Goal: Task Accomplishment & Management: Use online tool/utility

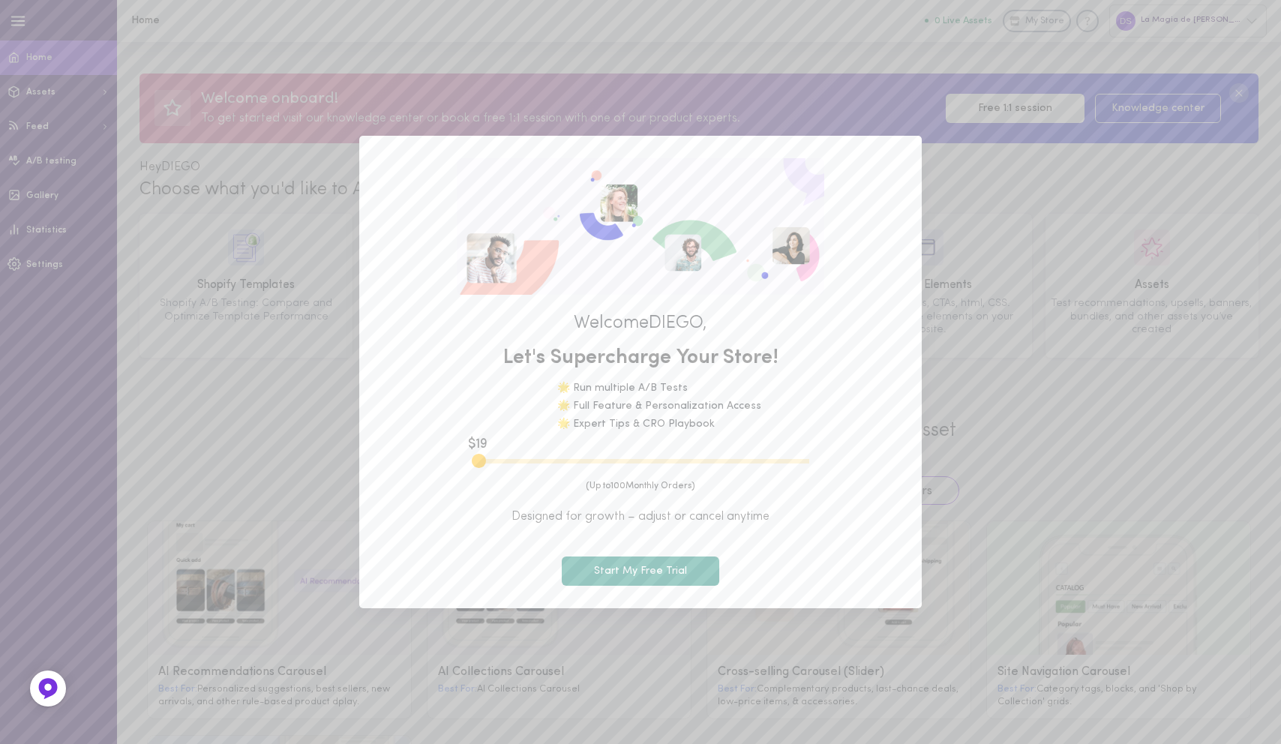
drag, startPoint x: 509, startPoint y: 460, endPoint x: 472, endPoint y: 460, distance: 37.5
click at [472, 460] on input "range" at bounding box center [640, 461] width 337 height 4
type input "100"
drag, startPoint x: 477, startPoint y: 463, endPoint x: 377, endPoint y: 465, distance: 99.7
click at [472, 463] on input "range" at bounding box center [640, 461] width 337 height 4
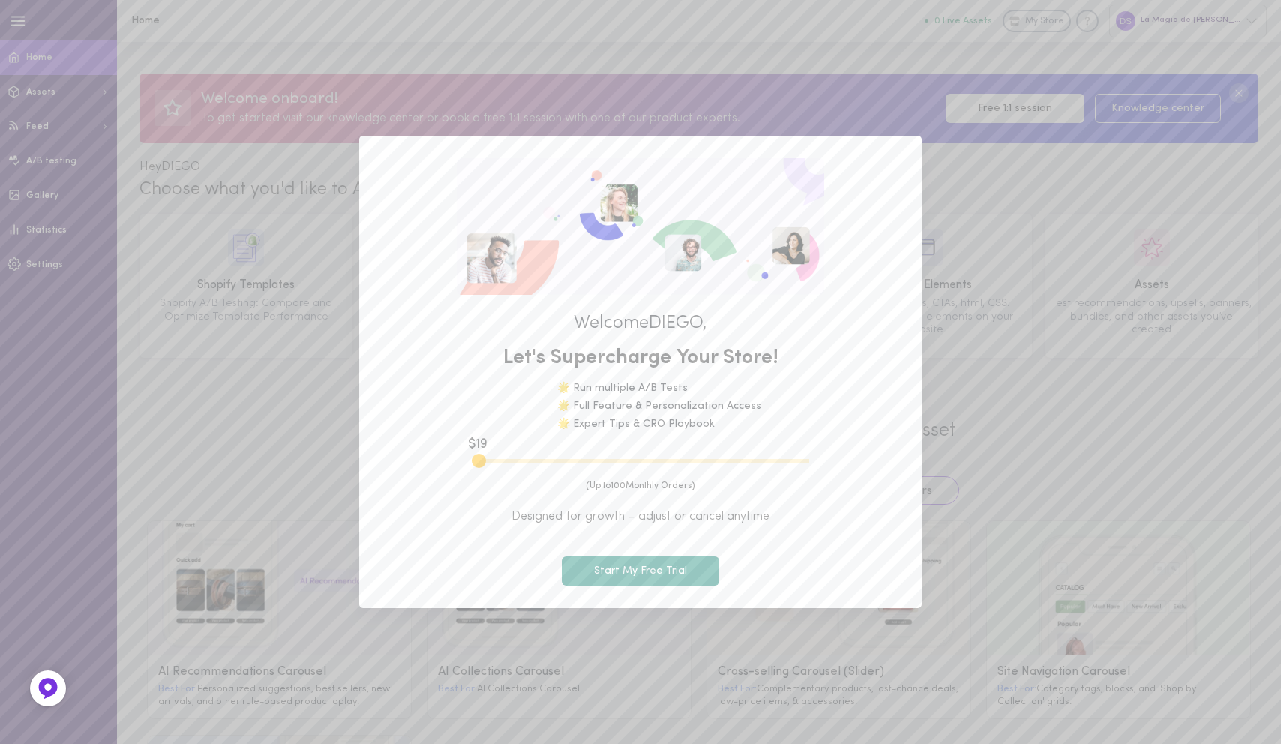
click at [597, 519] on span "Designed for growth – adjust or cancel anytime" at bounding box center [640, 516] width 517 height 16
click at [638, 575] on button "Start My Free Trial" at bounding box center [640, 570] width 157 height 29
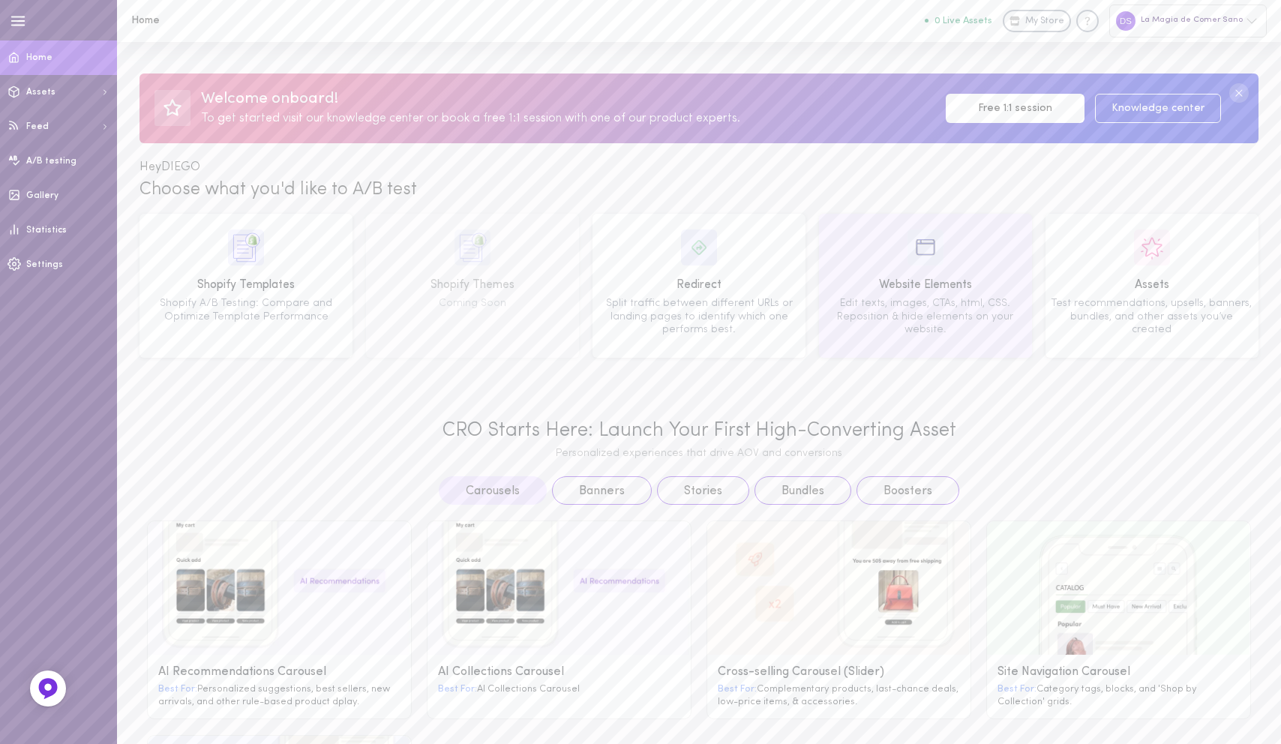
click at [949, 287] on div "Website Elements" at bounding box center [925, 285] width 202 height 19
click at [926, 253] on img at bounding box center [925, 247] width 36 height 36
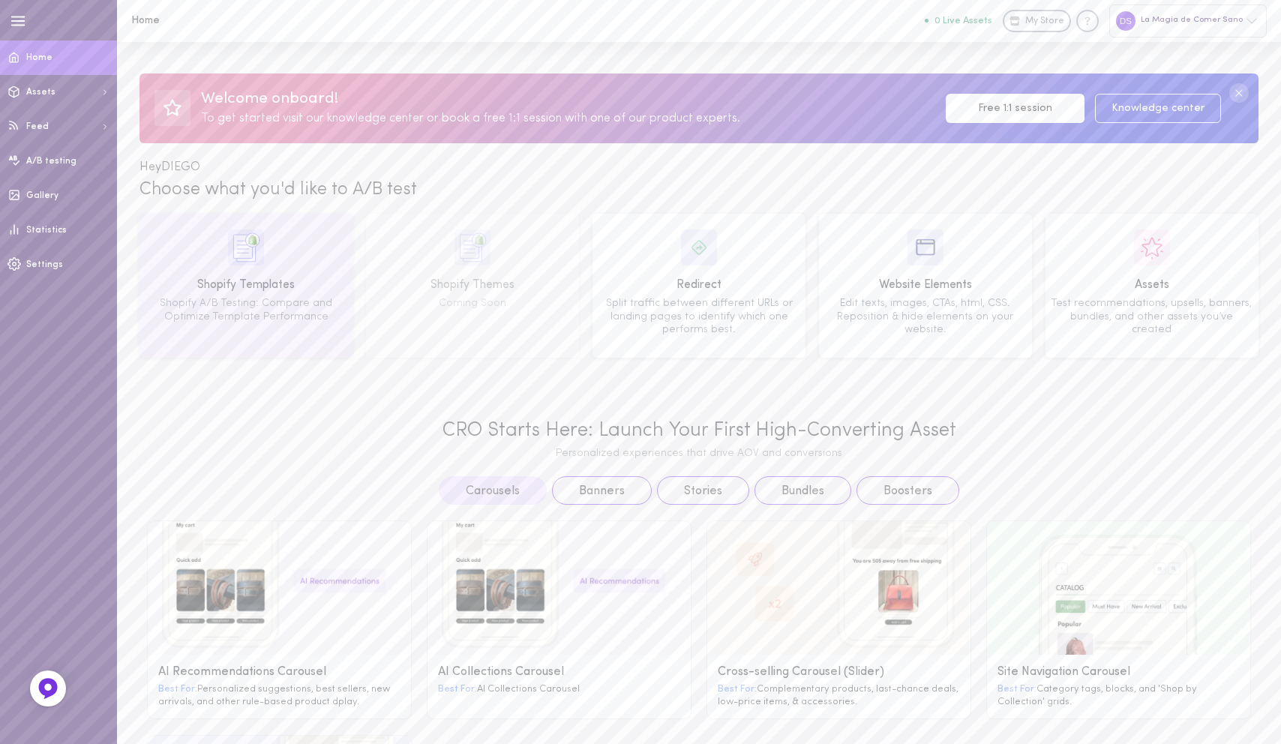
click at [254, 301] on div "Shopify A/B Testing: Compare and Optimize Template Performance" at bounding box center [246, 310] width 202 height 26
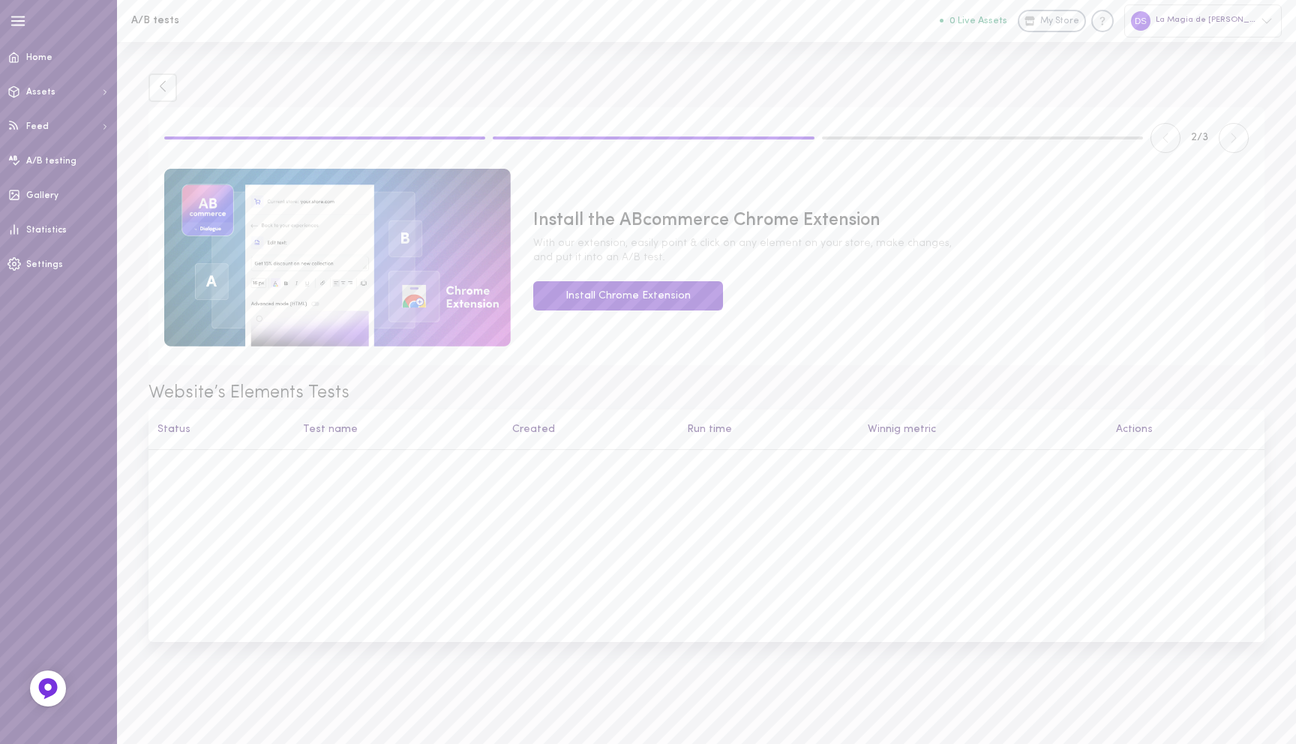
click at [613, 281] on link "Install Chrome Extension" at bounding box center [628, 295] width 190 height 29
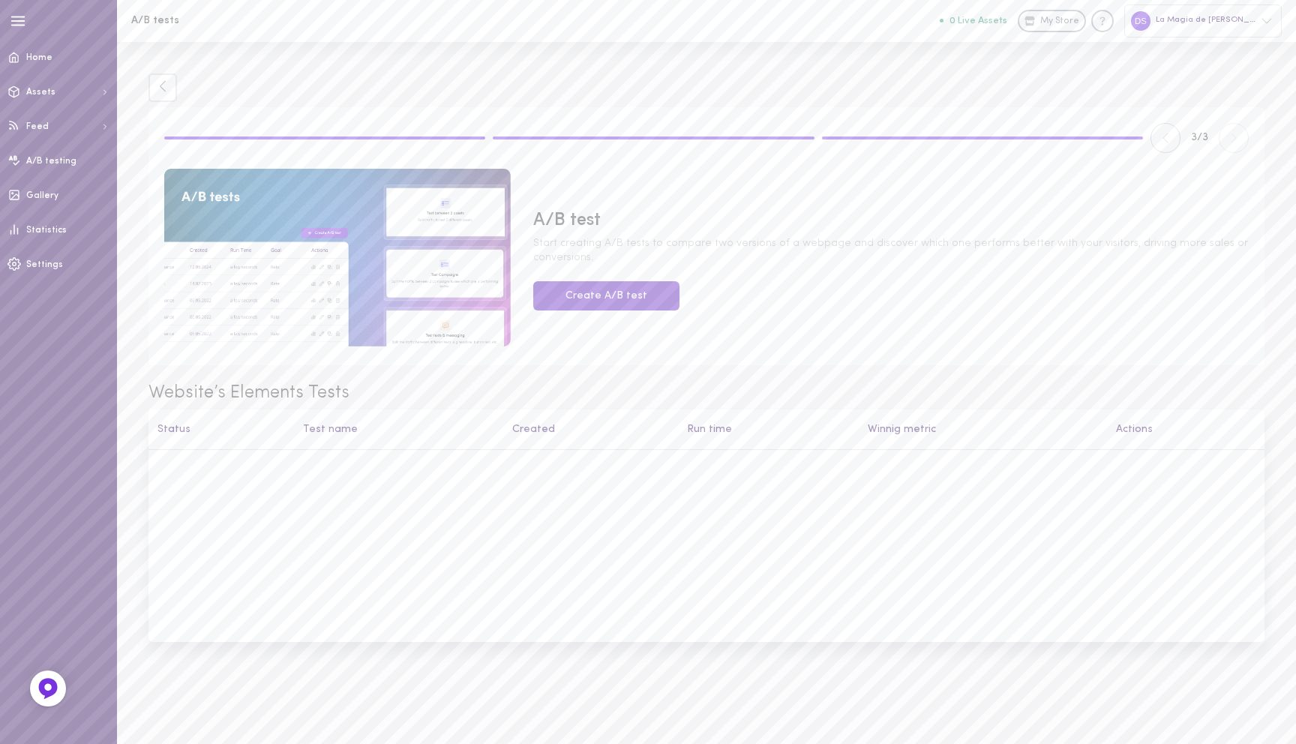
click at [634, 281] on button "Create A/B test" at bounding box center [606, 295] width 146 height 29
click at [43, 199] on span "Gallery" at bounding box center [42, 195] width 32 height 9
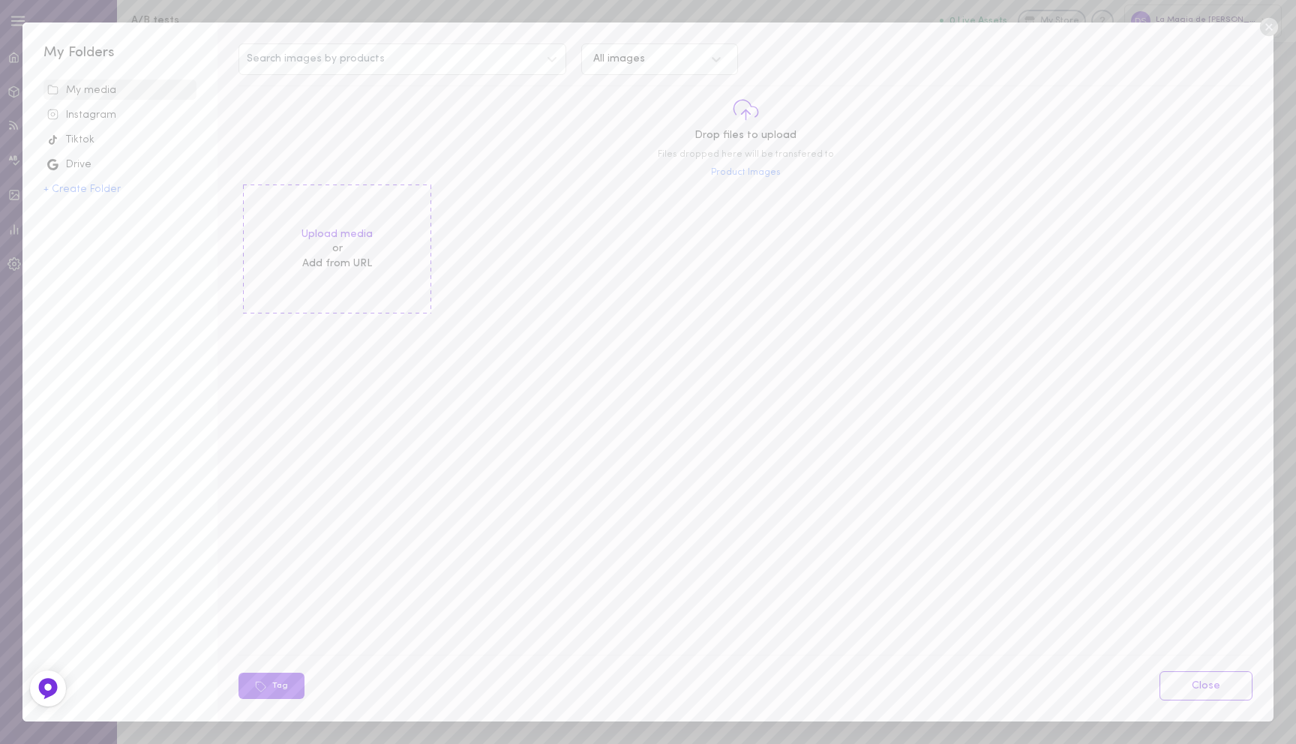
click at [1269, 28] on icon at bounding box center [1268, 27] width 22 height 22
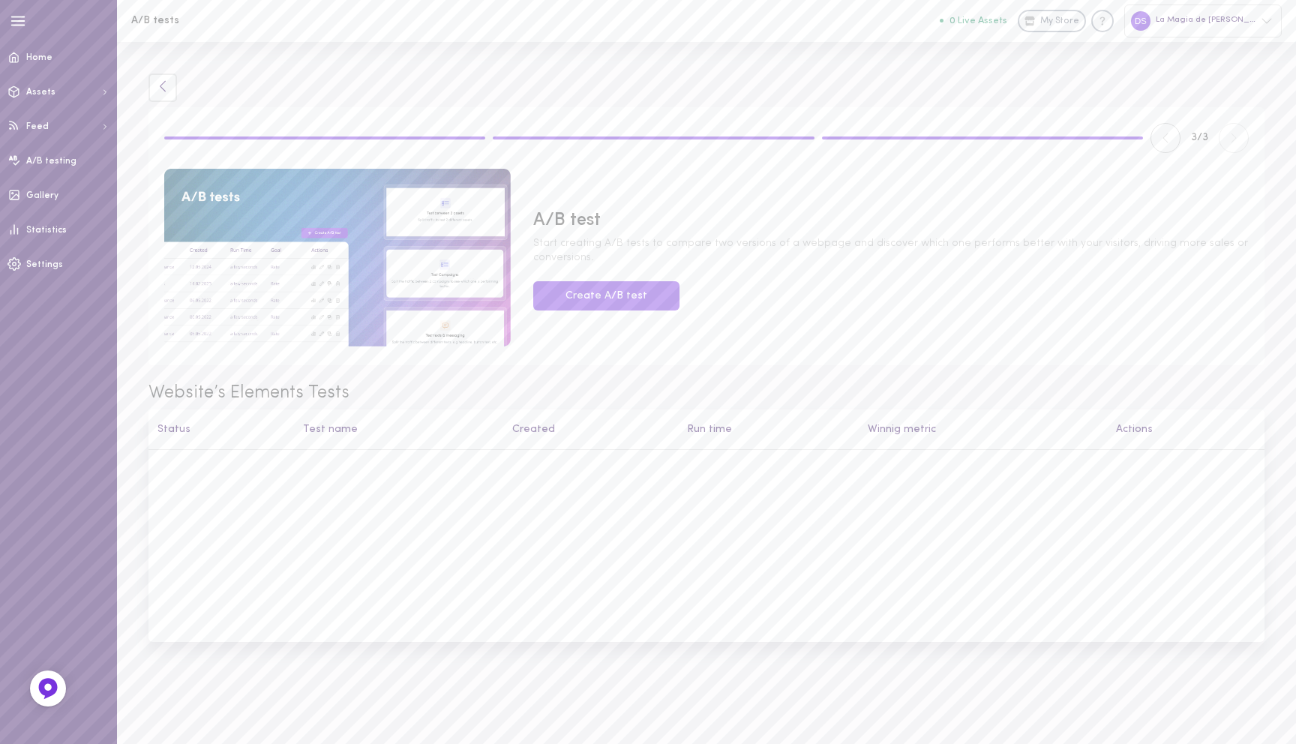
click at [166, 87] on icon at bounding box center [162, 85] width 13 height 13
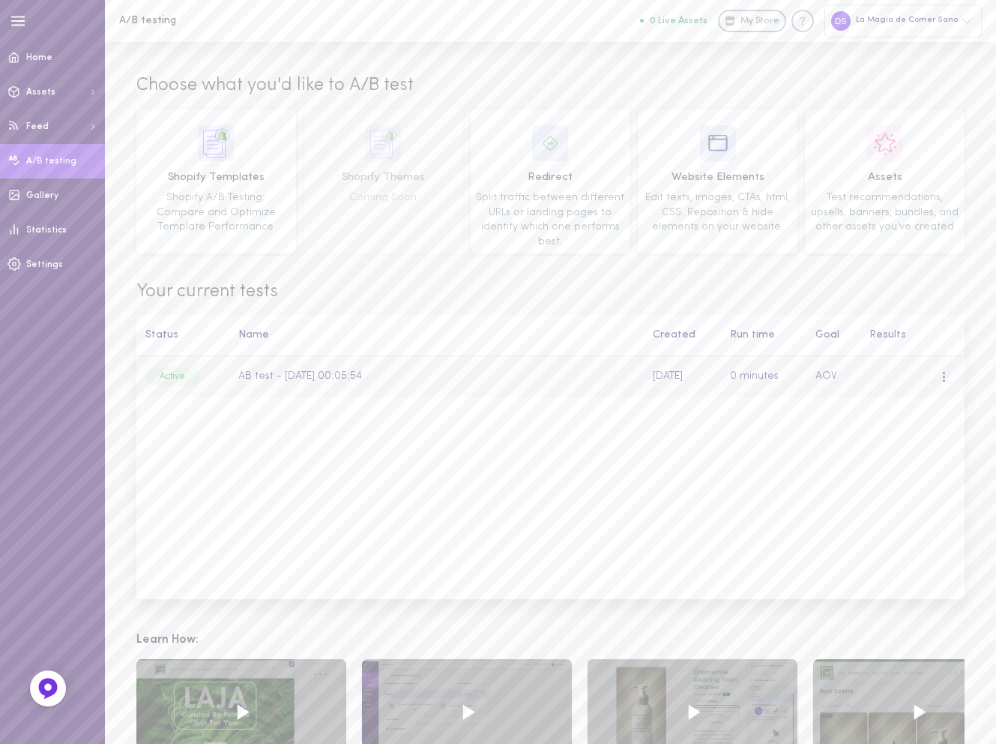
click at [303, 370] on td "AB test - [DATE] 00:05:54" at bounding box center [436, 376] width 415 height 41
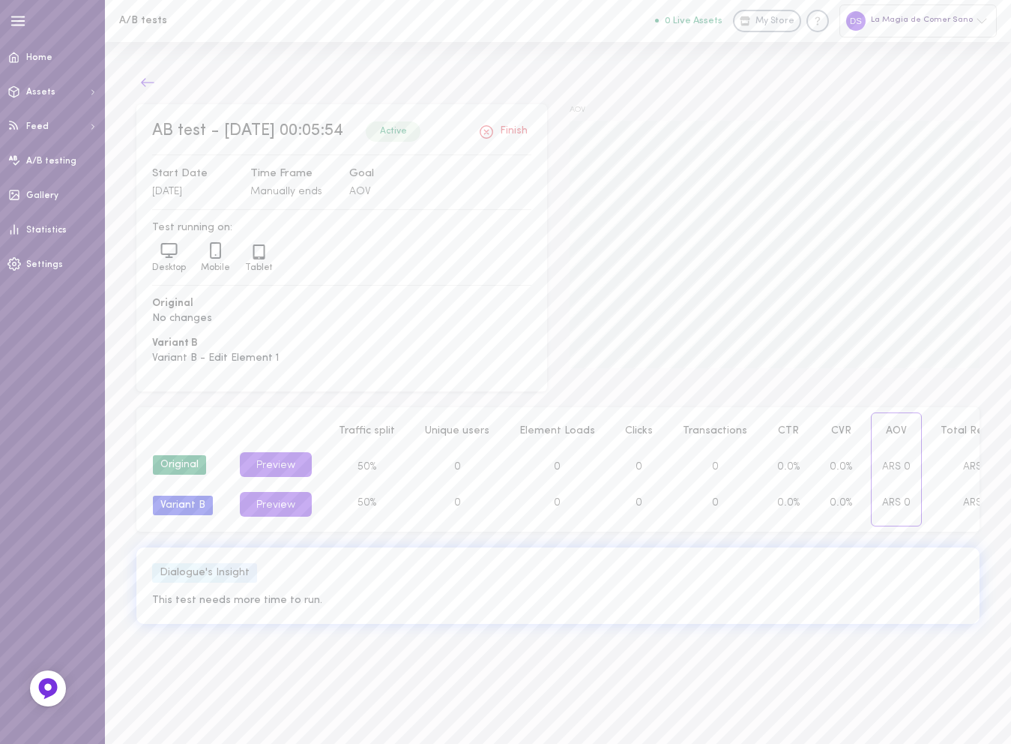
click at [145, 82] on icon at bounding box center [147, 82] width 13 height 8
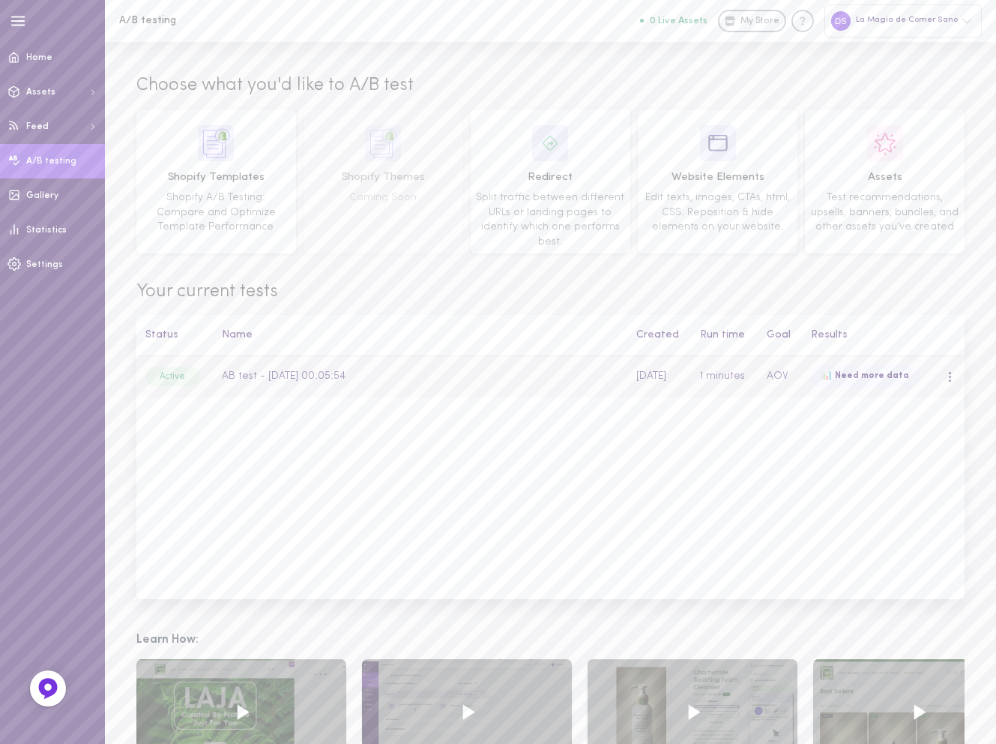
click at [865, 381] on div "📊 Need more data" at bounding box center [865, 376] width 109 height 24
